Goal: Information Seeking & Learning: Learn about a topic

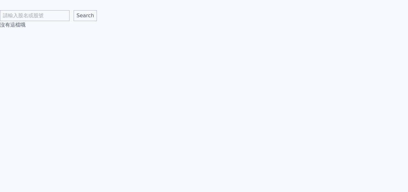
click at [30, 17] on input "text" at bounding box center [34, 15] width 69 height 11
type input "泓格"
click at [74, 10] on input "Search" at bounding box center [85, 15] width 23 height 11
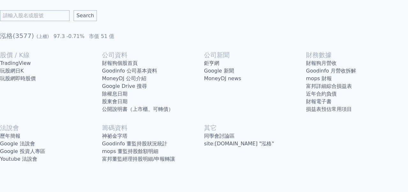
click at [112, 106] on link "公開說明書（上市櫃、可轉債）" at bounding box center [153, 109] width 102 height 8
click at [60, 138] on link "歷年簡報" at bounding box center [51, 136] width 102 height 8
